Goal: Task Accomplishment & Management: Manage account settings

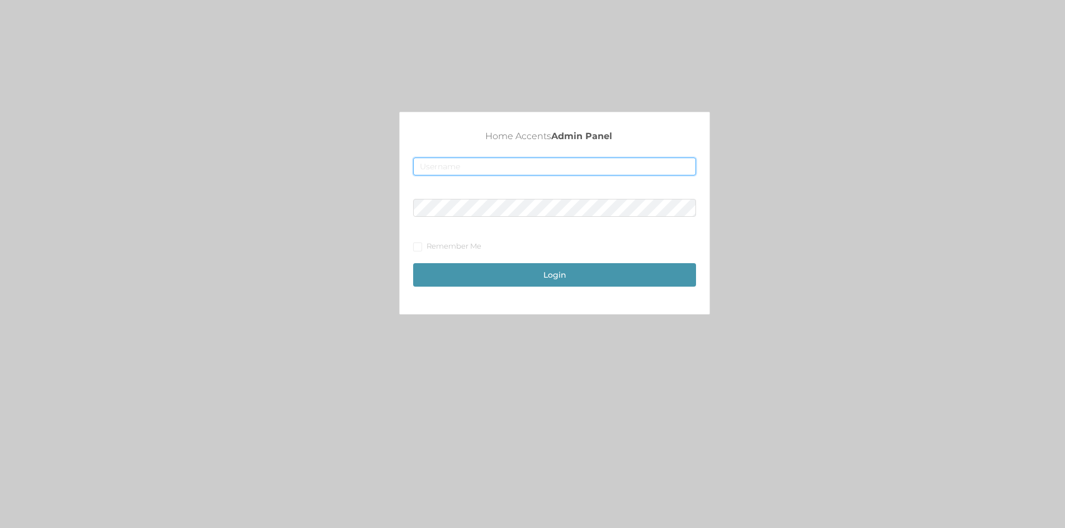
click at [442, 167] on input "text" at bounding box center [554, 167] width 283 height 18
type input "[EMAIL_ADDRESS][DOMAIN_NAME]"
click at [599, 271] on button "Login" at bounding box center [554, 274] width 283 height 23
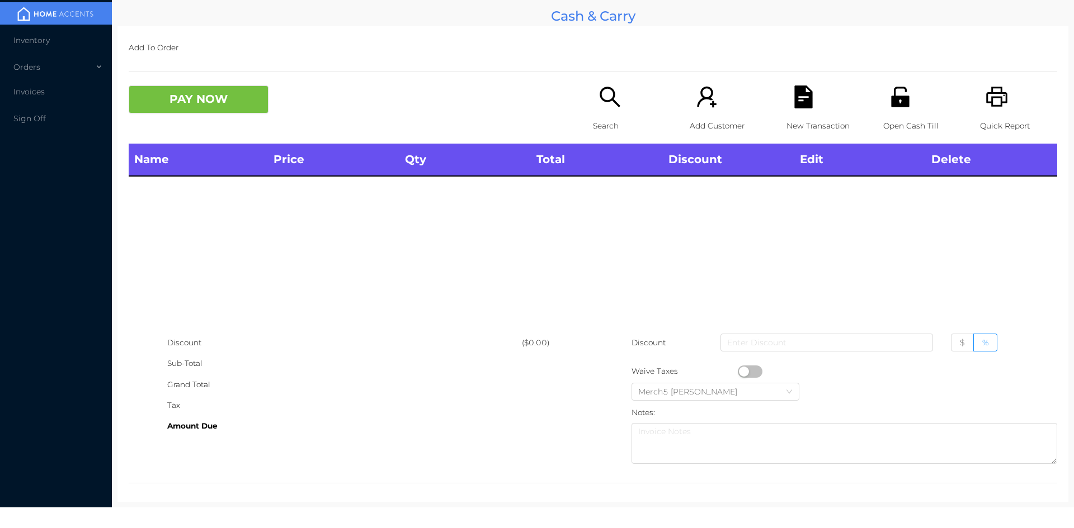
click at [891, 98] on icon "icon: unlock" at bounding box center [900, 97] width 18 height 20
